Goal: Task Accomplishment & Management: Manage account settings

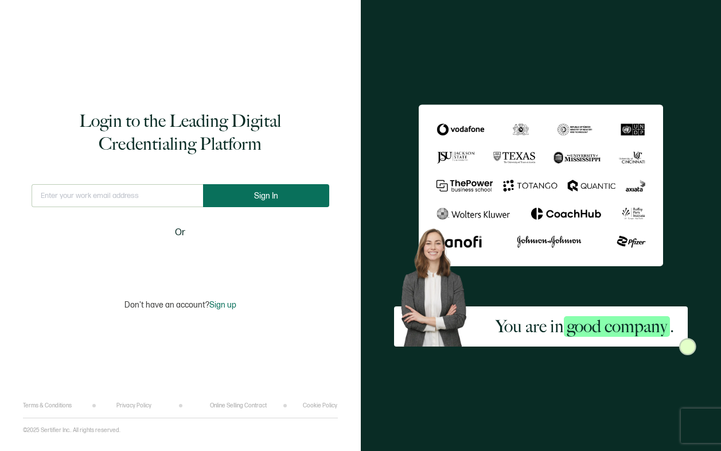
type input "[EMAIL_ADDRESS][PERSON_NAME][DOMAIN_NAME]"
click at [234, 199] on button "Sign In" at bounding box center [266, 195] width 126 height 23
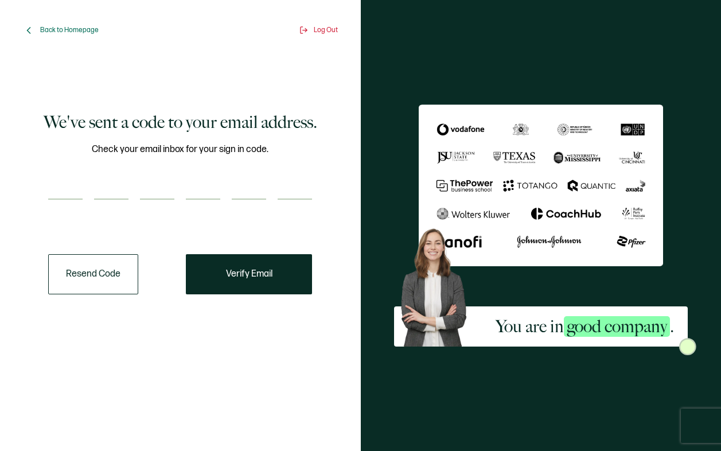
click at [57, 191] on input "number" at bounding box center [65, 188] width 34 height 23
paste input "7"
type input "7"
type input "3"
type input "6"
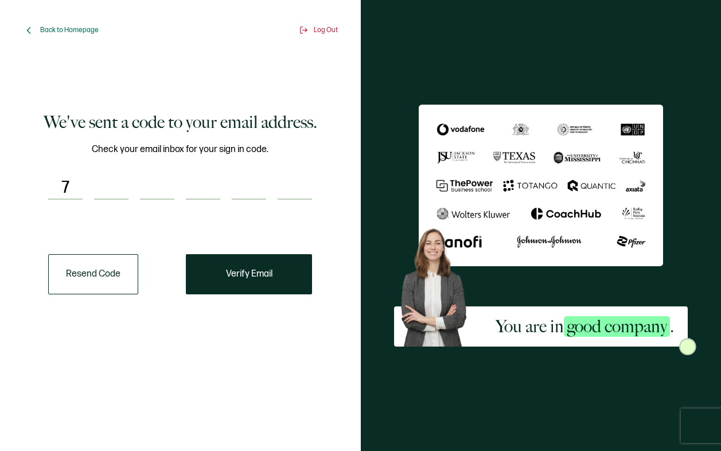
type input "0"
type input "3"
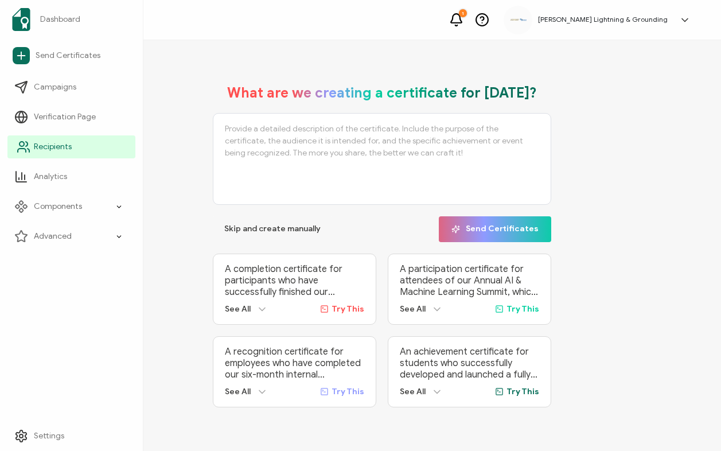
click at [22, 150] on icon at bounding box center [24, 147] width 14 height 14
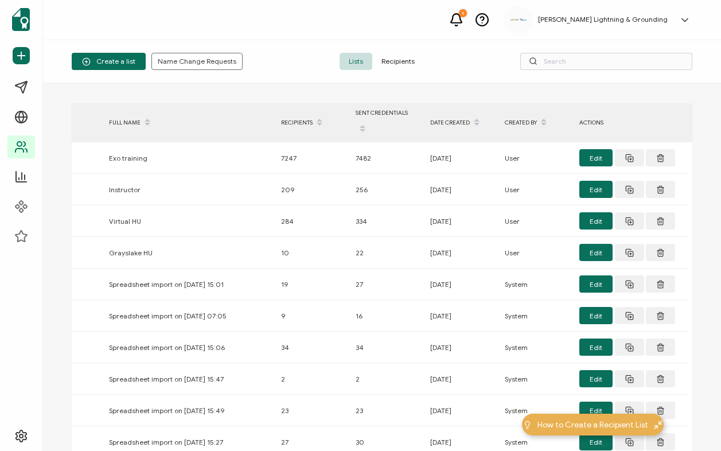
click at [385, 64] on span "Recipients" at bounding box center [398, 61] width 52 height 17
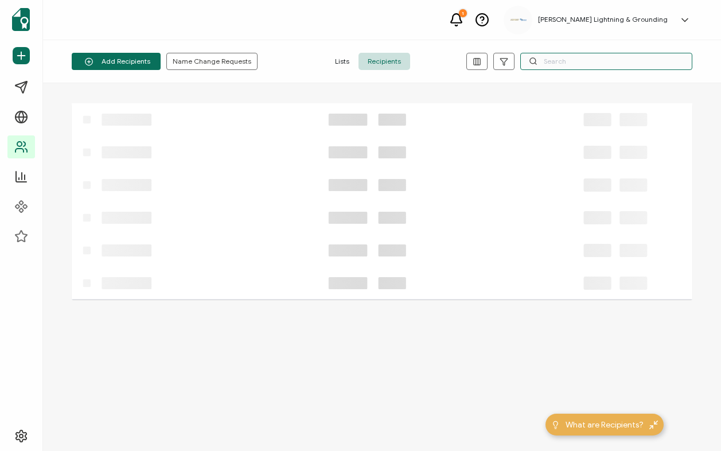
click at [601, 64] on input "text" at bounding box center [606, 61] width 172 height 17
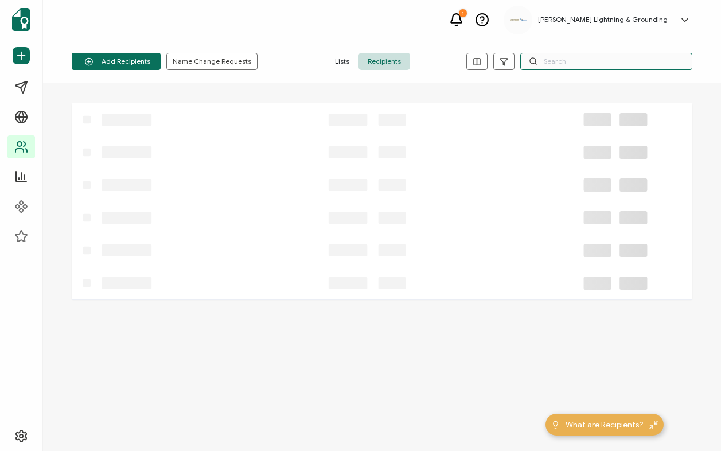
paste input "[PERSON_NAME][EMAIL_ADDRESS][DOMAIN_NAME]"
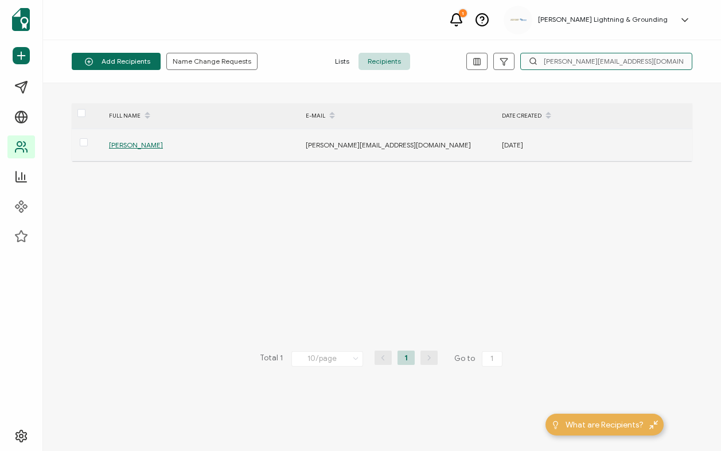
type input "[PERSON_NAME][EMAIL_ADDRESS][DOMAIN_NAME]"
click at [151, 144] on span "[PERSON_NAME]" at bounding box center [136, 145] width 54 height 9
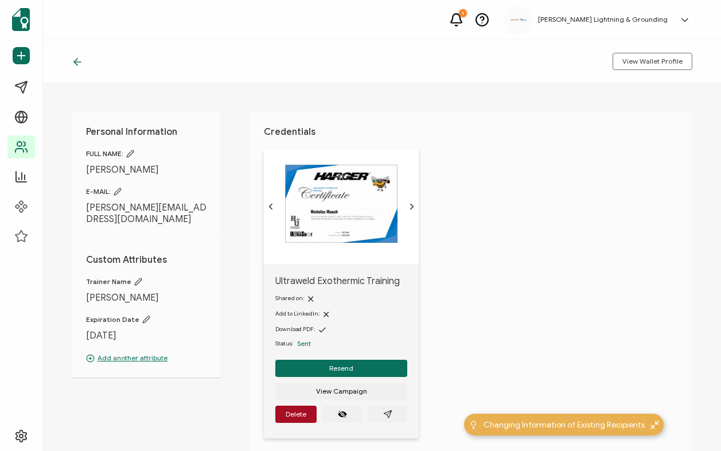
click at [77, 64] on icon at bounding box center [77, 61] width 11 height 11
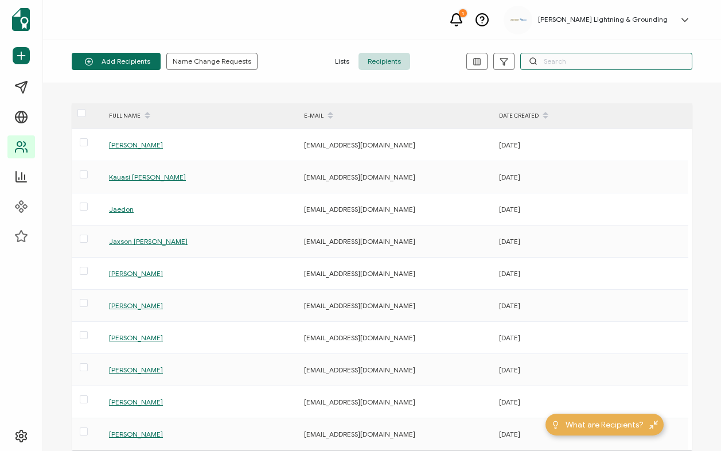
click at [578, 61] on input "text" at bounding box center [606, 61] width 172 height 17
paste input "[EMAIL_ADDRESS][DOMAIN_NAME]"
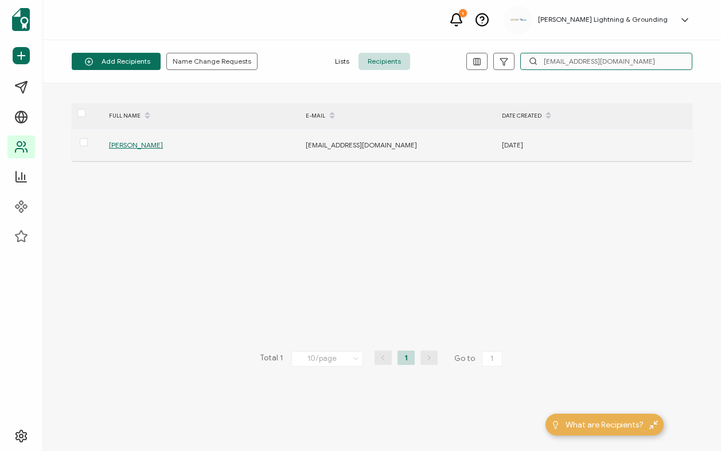
type input "[EMAIL_ADDRESS][DOMAIN_NAME]"
click at [114, 146] on span "[PERSON_NAME]" at bounding box center [136, 145] width 54 height 9
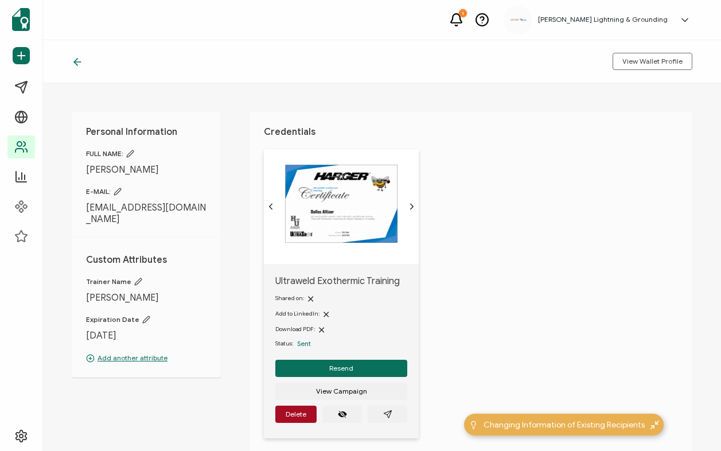
click at [76, 63] on icon at bounding box center [77, 61] width 11 height 11
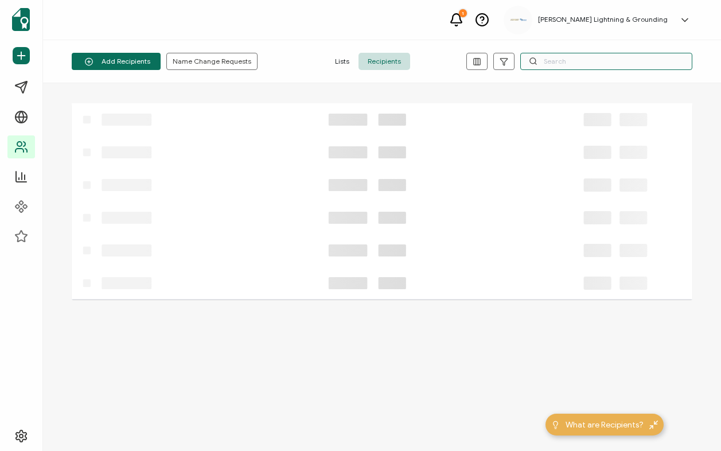
click at [647, 65] on input "text" at bounding box center [606, 61] width 172 height 17
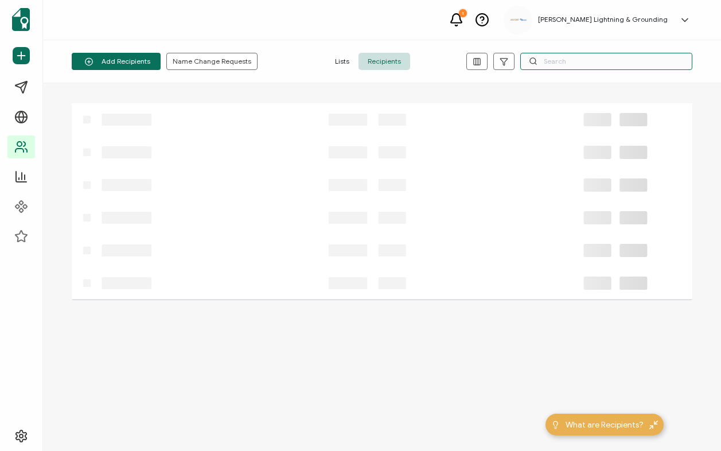
paste input "[PERSON_NAME][EMAIL_ADDRESS][DOMAIN_NAME]"
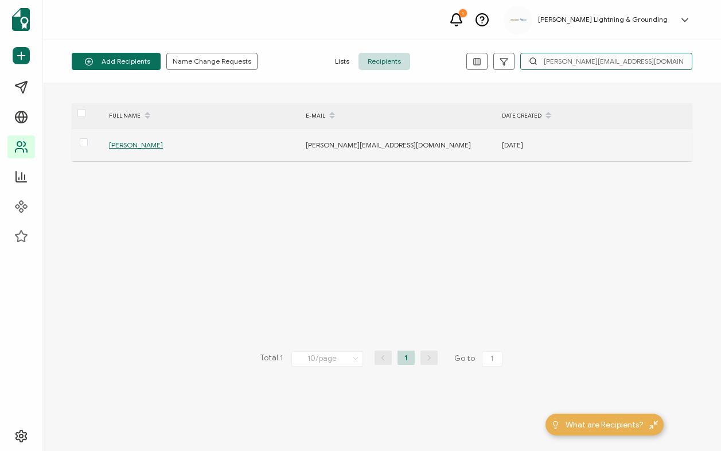
type input "[PERSON_NAME][EMAIL_ADDRESS][DOMAIN_NAME]"
click at [129, 145] on span "[PERSON_NAME]" at bounding box center [136, 145] width 54 height 9
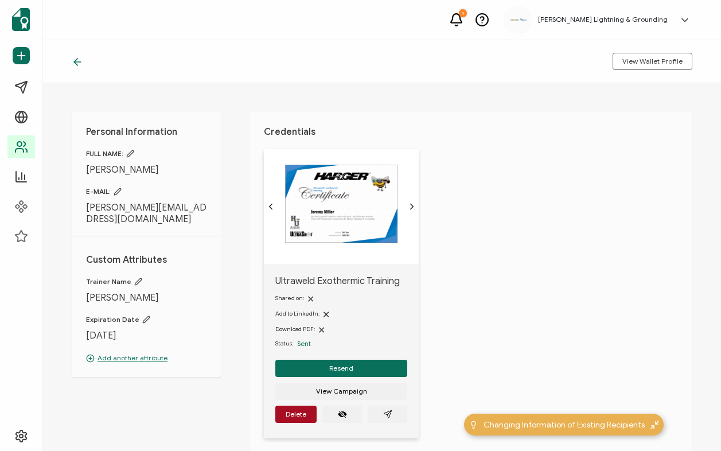
click at [83, 64] on icon at bounding box center [77, 61] width 11 height 11
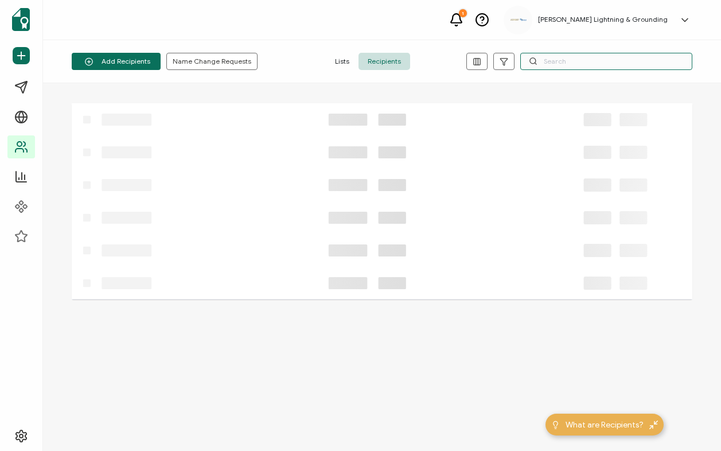
click at [566, 59] on input "text" at bounding box center [606, 61] width 172 height 17
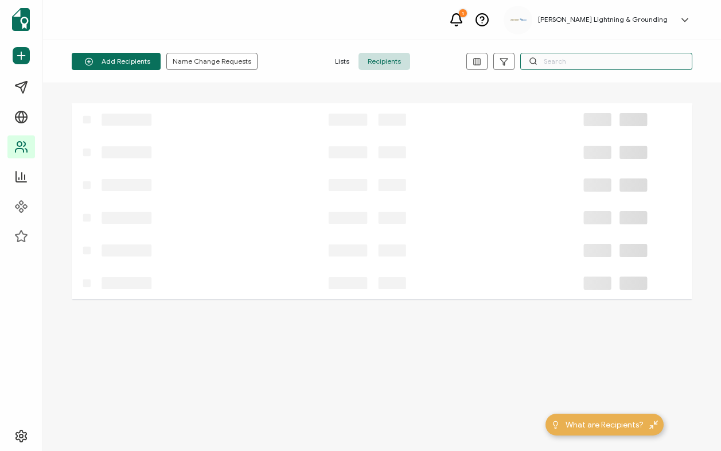
paste input "[PERSON_NAME][EMAIL_ADDRESS][DOMAIN_NAME]"
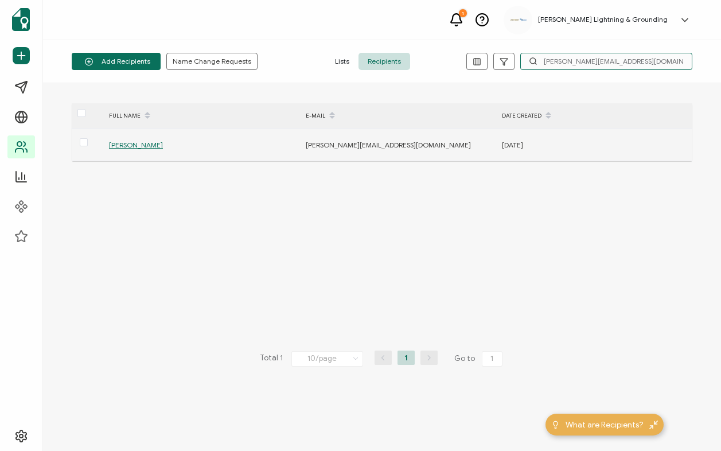
type input "[PERSON_NAME][EMAIL_ADDRESS][DOMAIN_NAME]"
click at [122, 147] on span "[PERSON_NAME]" at bounding box center [136, 145] width 54 height 9
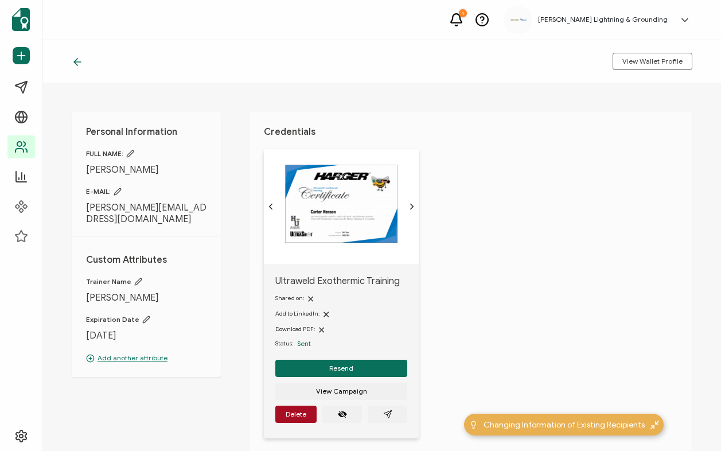
click at [81, 61] on icon at bounding box center [77, 61] width 11 height 11
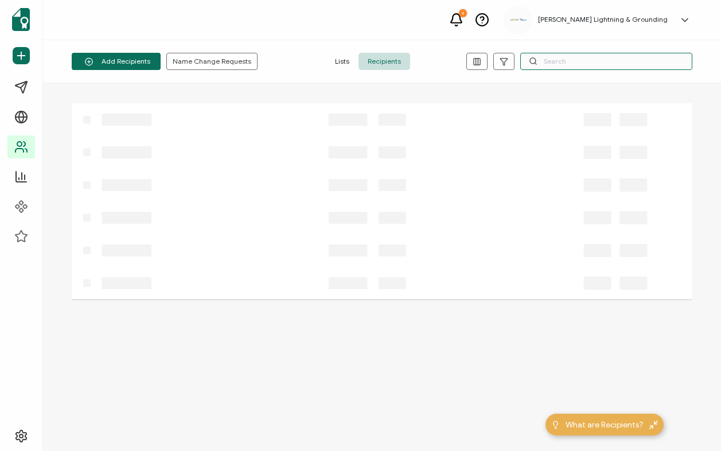
click at [606, 57] on input "text" at bounding box center [606, 61] width 172 height 17
paste input "[EMAIL_ADDRESS][DOMAIN_NAME]"
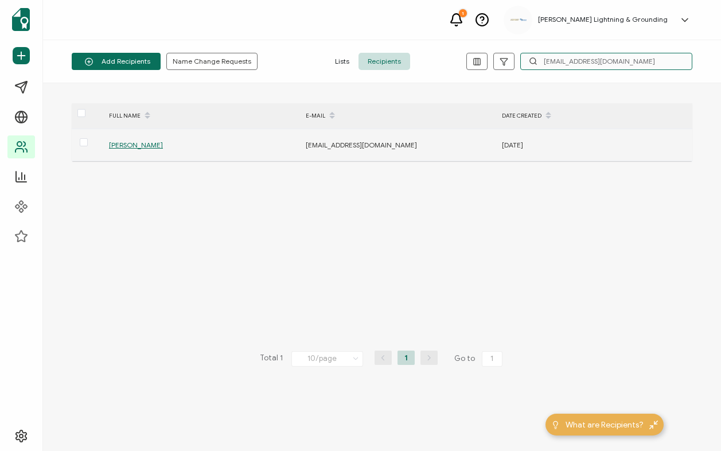
type input "[EMAIL_ADDRESS][DOMAIN_NAME]"
click at [145, 145] on span "[PERSON_NAME]" at bounding box center [136, 145] width 54 height 9
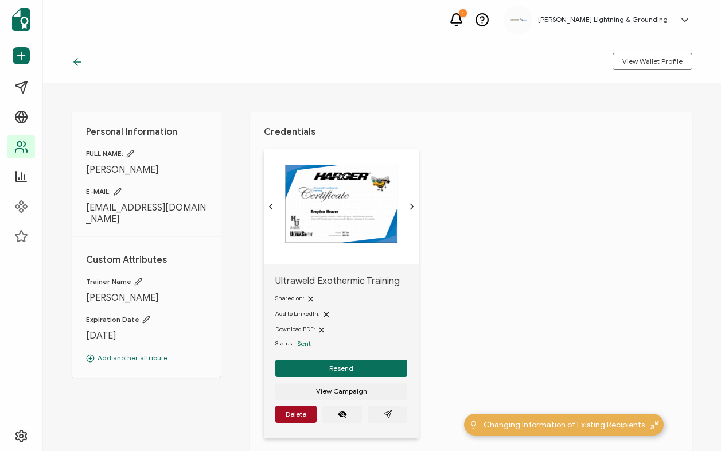
click at [77, 63] on icon at bounding box center [77, 61] width 11 height 11
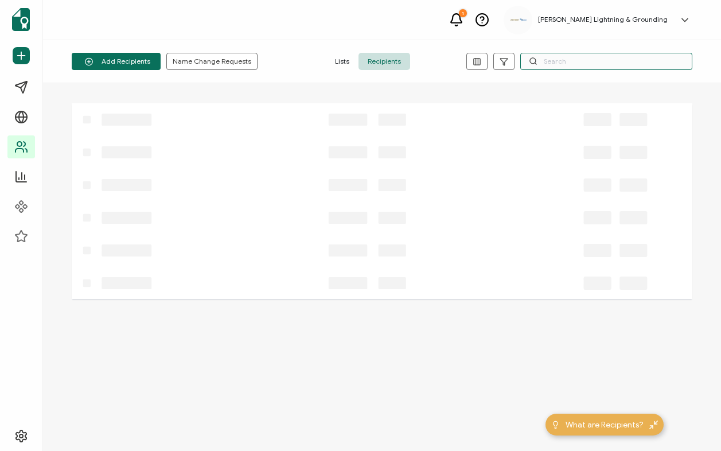
click at [557, 64] on input "text" at bounding box center [606, 61] width 172 height 17
paste input "[EMAIL_ADDRESS][DOMAIN_NAME]"
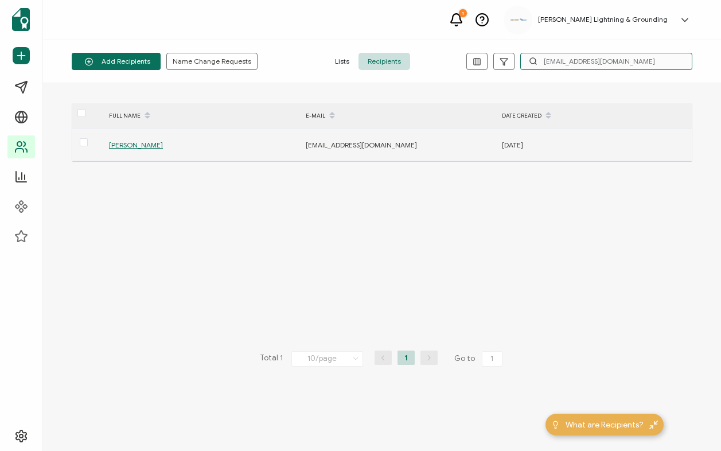
type input "[EMAIL_ADDRESS][DOMAIN_NAME]"
click at [118, 143] on span "[PERSON_NAME]" at bounding box center [136, 145] width 54 height 9
